Goal: Find specific page/section: Find specific page/section

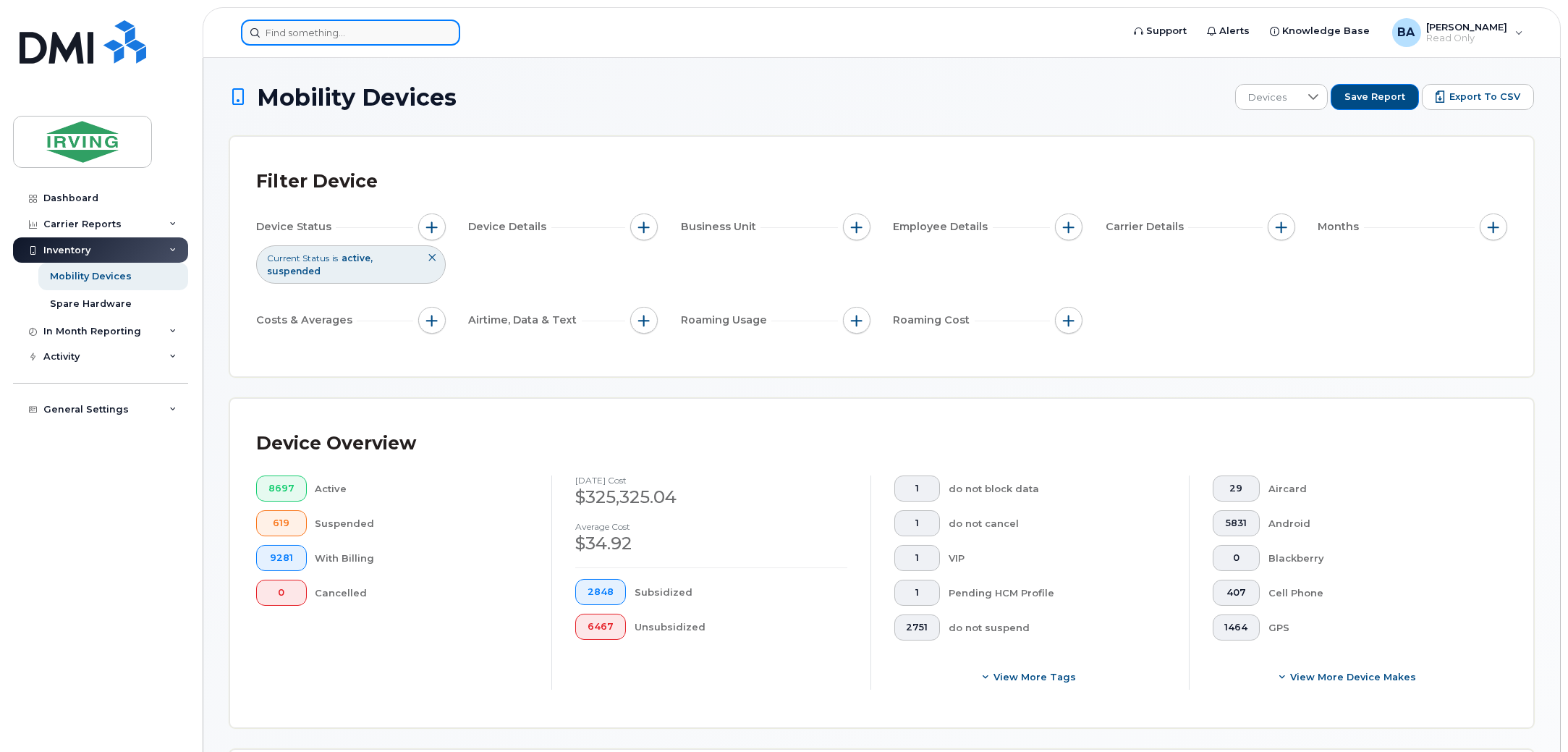
click at [309, 28] on input at bounding box center [351, 32] width 219 height 26
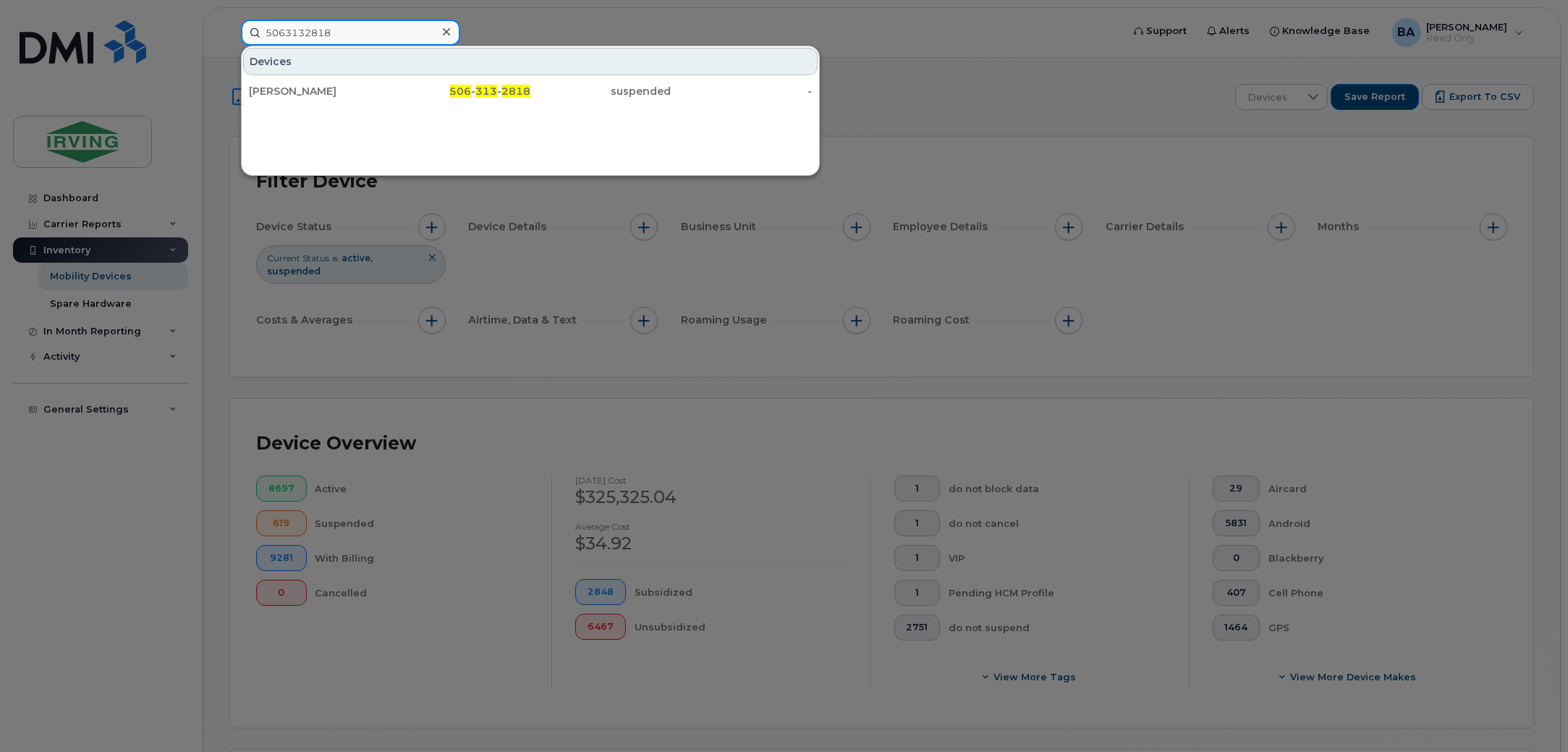
type input "5063132818"
drag, startPoint x: 463, startPoint y: 91, endPoint x: 462, endPoint y: 105, distance: 14.0
click at [463, 91] on span "506" at bounding box center [461, 91] width 22 height 13
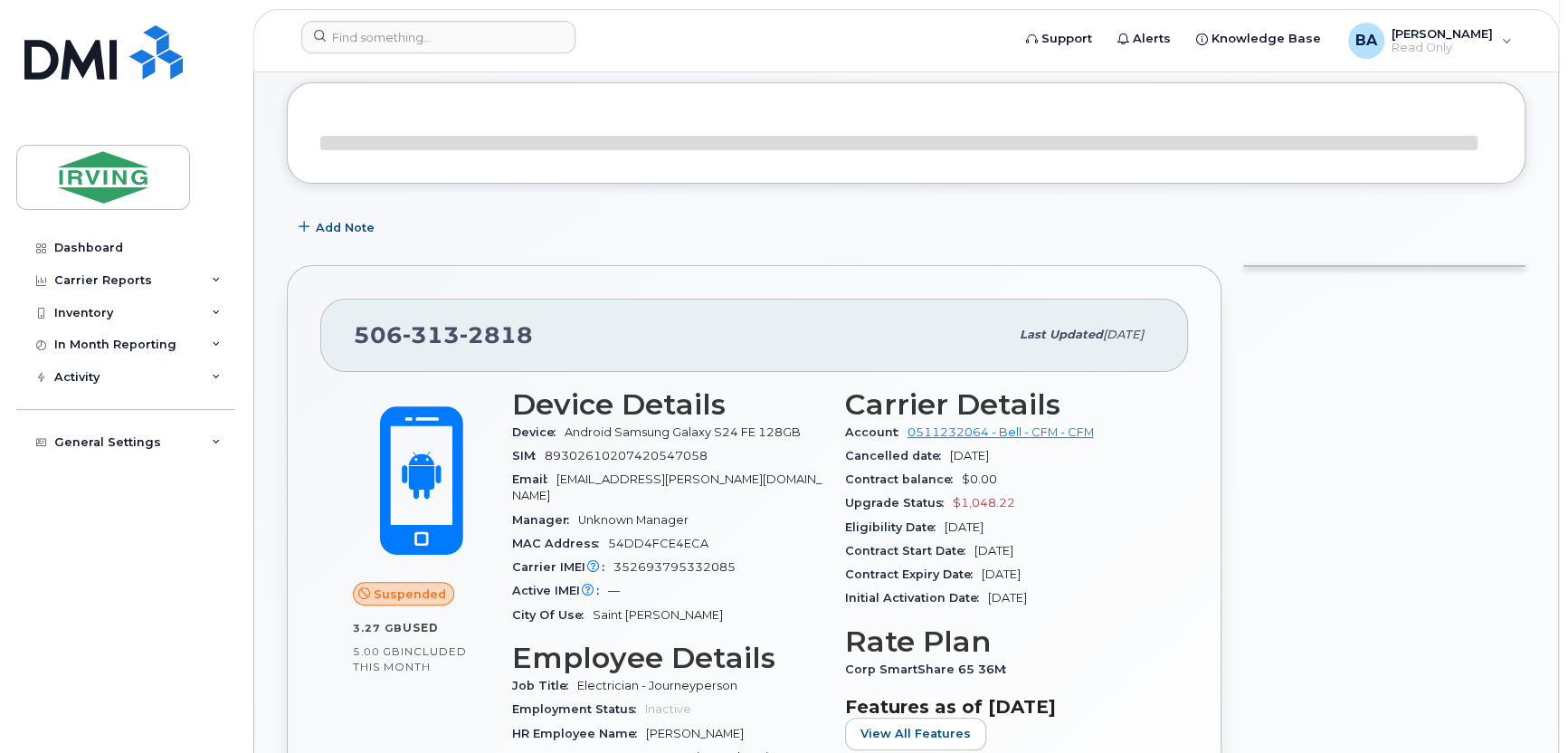
scroll to position [181, 0]
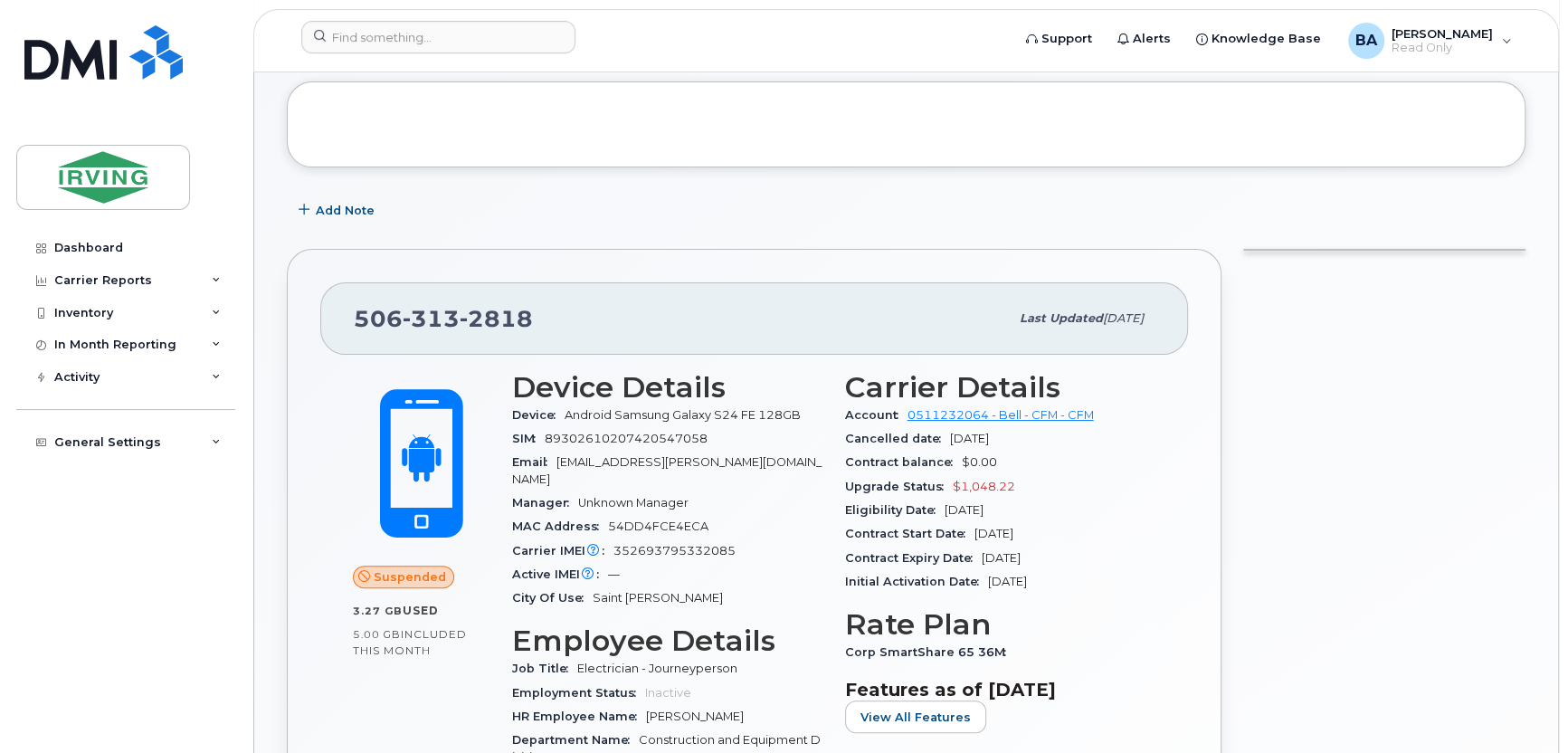
click at [630, 439] on span "89302610207420547058" at bounding box center [626, 438] width 163 height 14
drag, startPoint x: 630, startPoint y: 439, endPoint x: 644, endPoint y: 535, distance: 97.0
click at [644, 544] on span "352693795332085" at bounding box center [674, 550] width 122 height 14
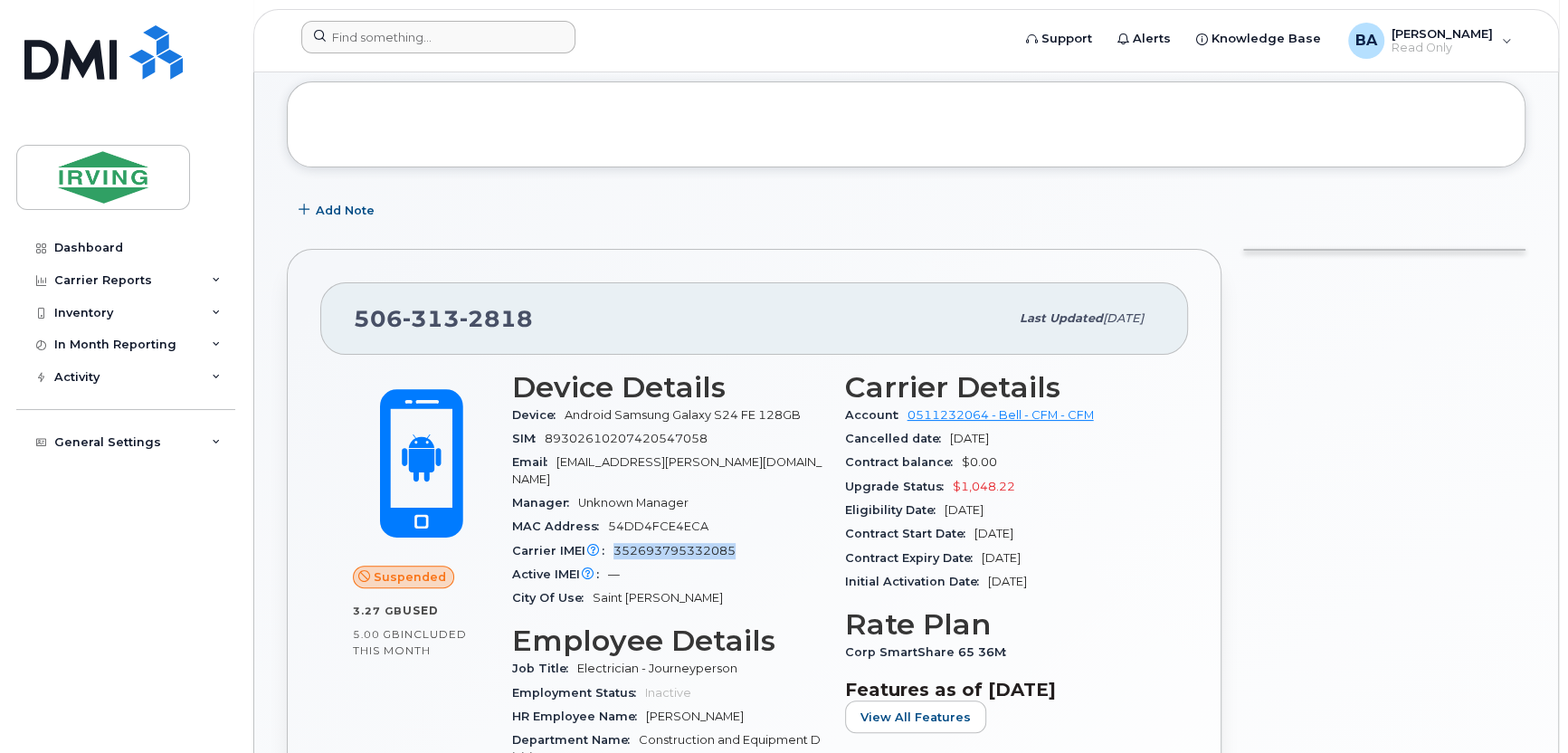
copy span "352693795332085"
click at [599, 438] on span "89302610207420547058" at bounding box center [626, 438] width 163 height 14
copy span "89302610207420547058"
click at [413, 32] on input at bounding box center [438, 36] width 274 height 32
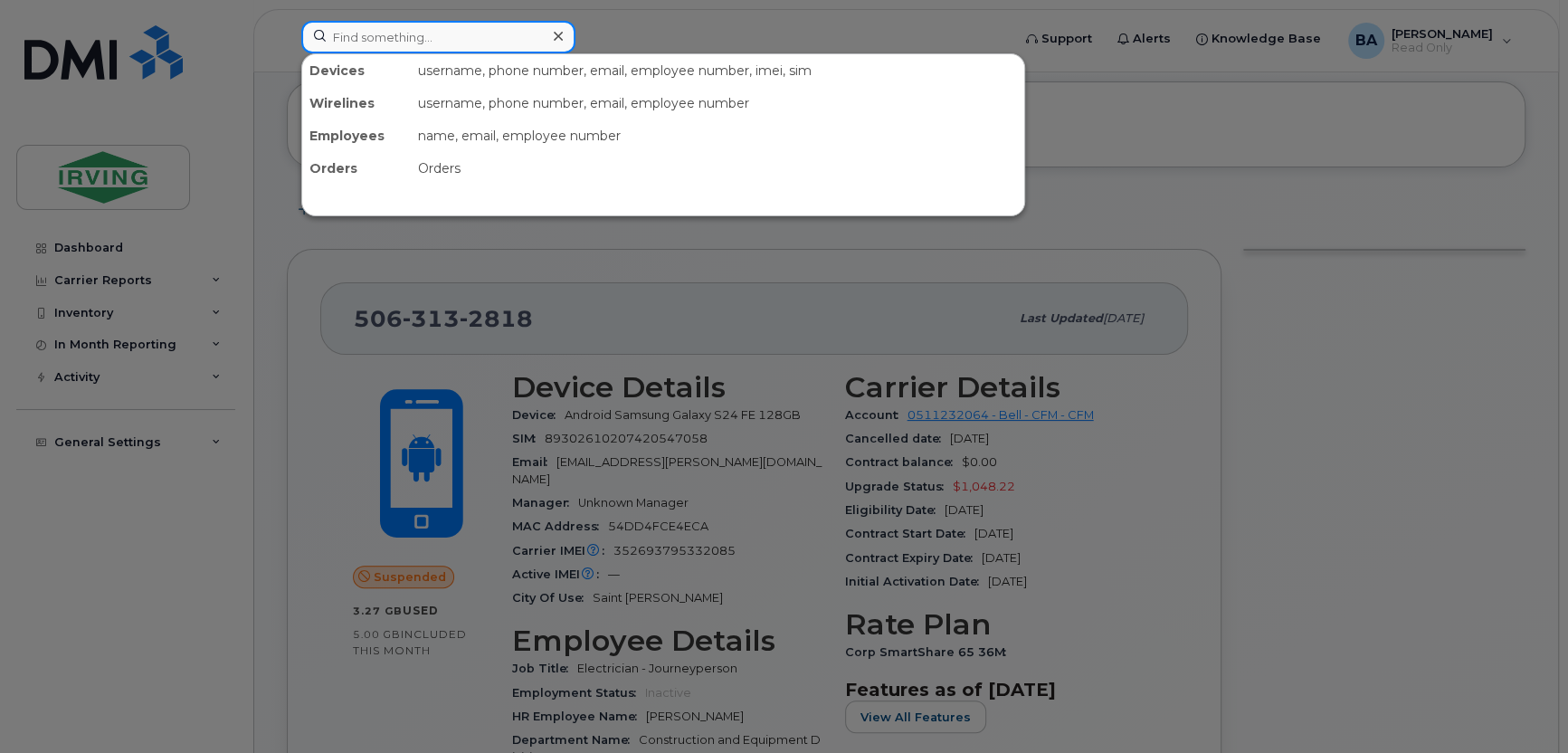
paste input "'[PHONE_NUMBER]"
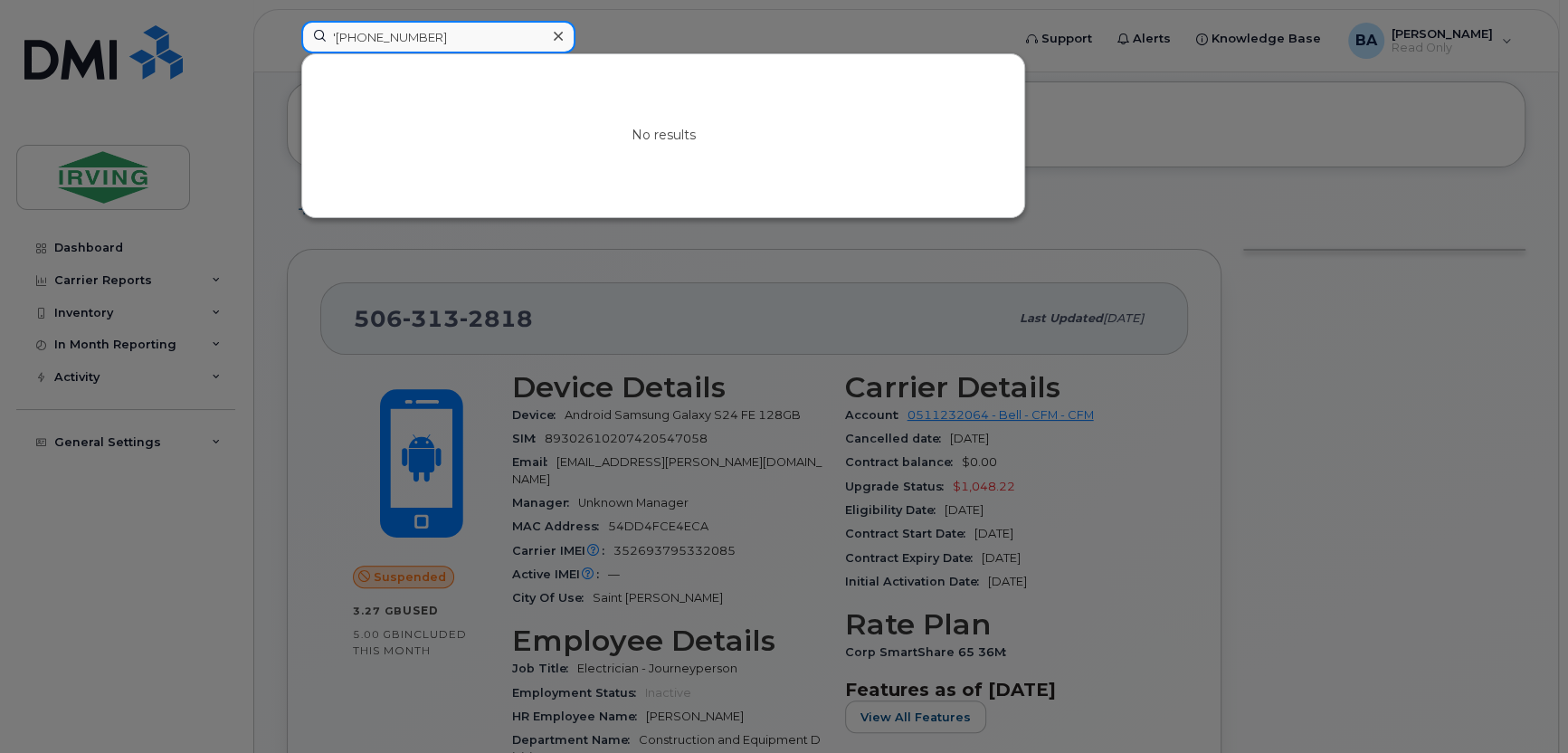
click at [336, 38] on input "'[PHONE_NUMBER]" at bounding box center [438, 36] width 274 height 32
type input "[PHONE_NUMBER]"
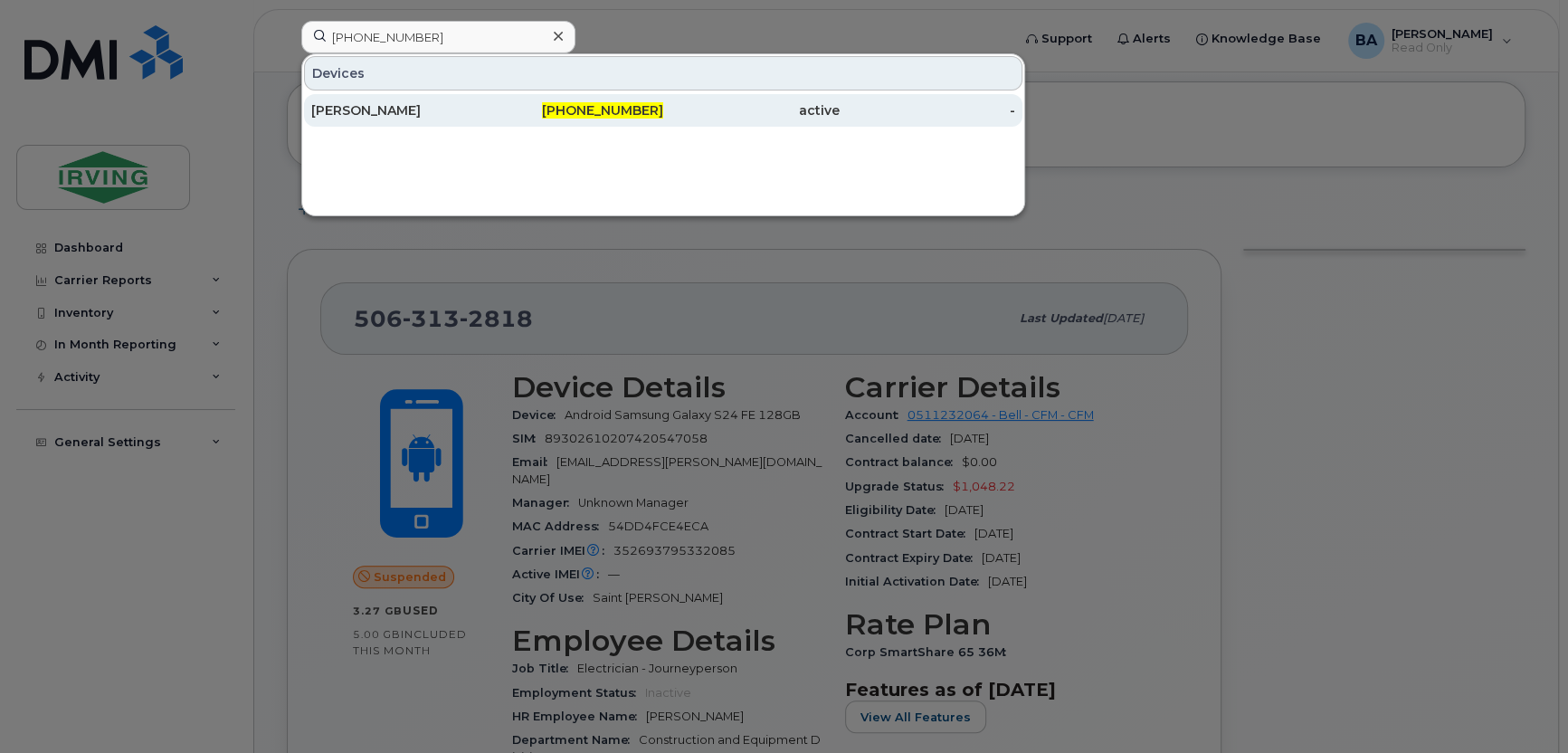
click at [424, 114] on div "[PERSON_NAME]" at bounding box center [400, 110] width 177 height 18
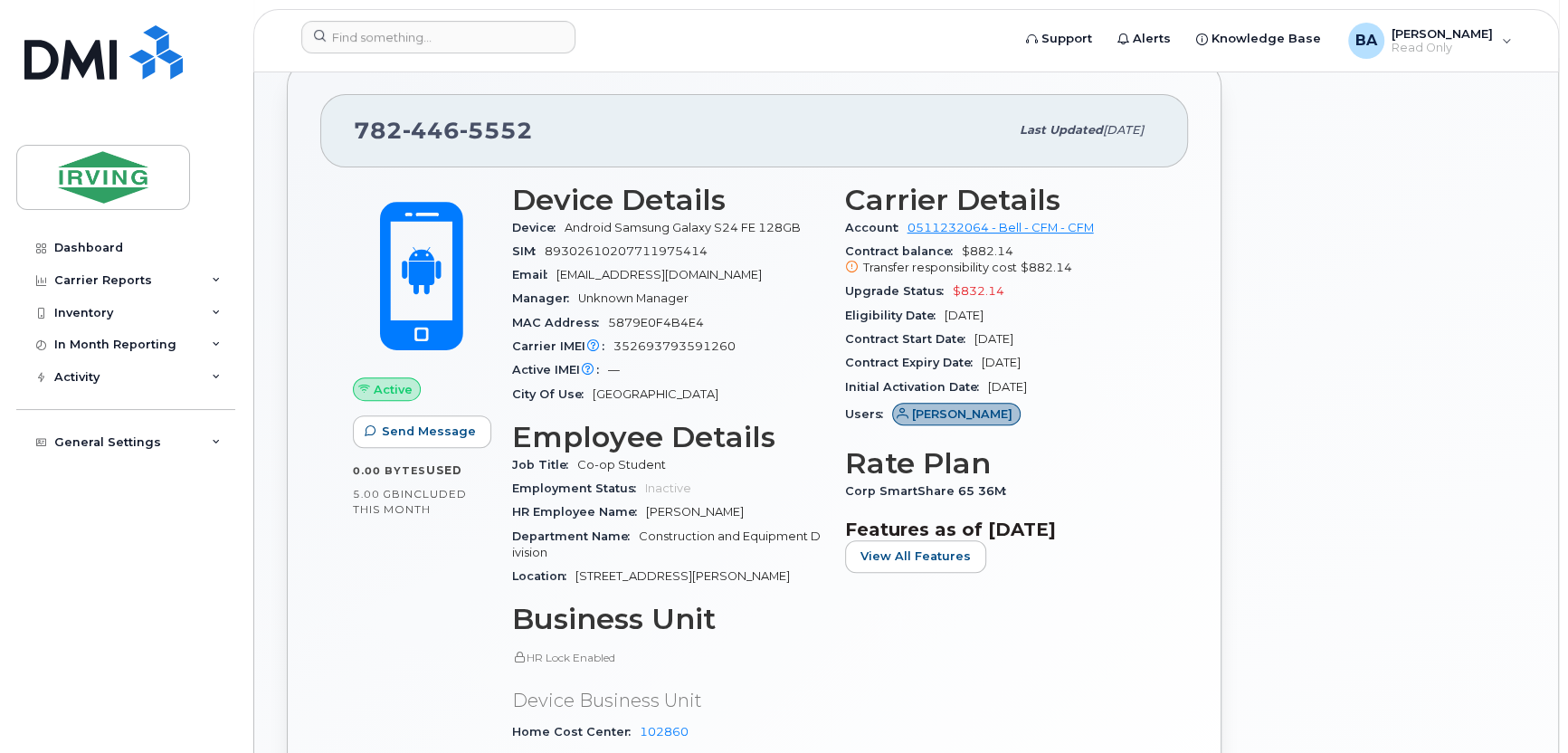
scroll to position [254, 0]
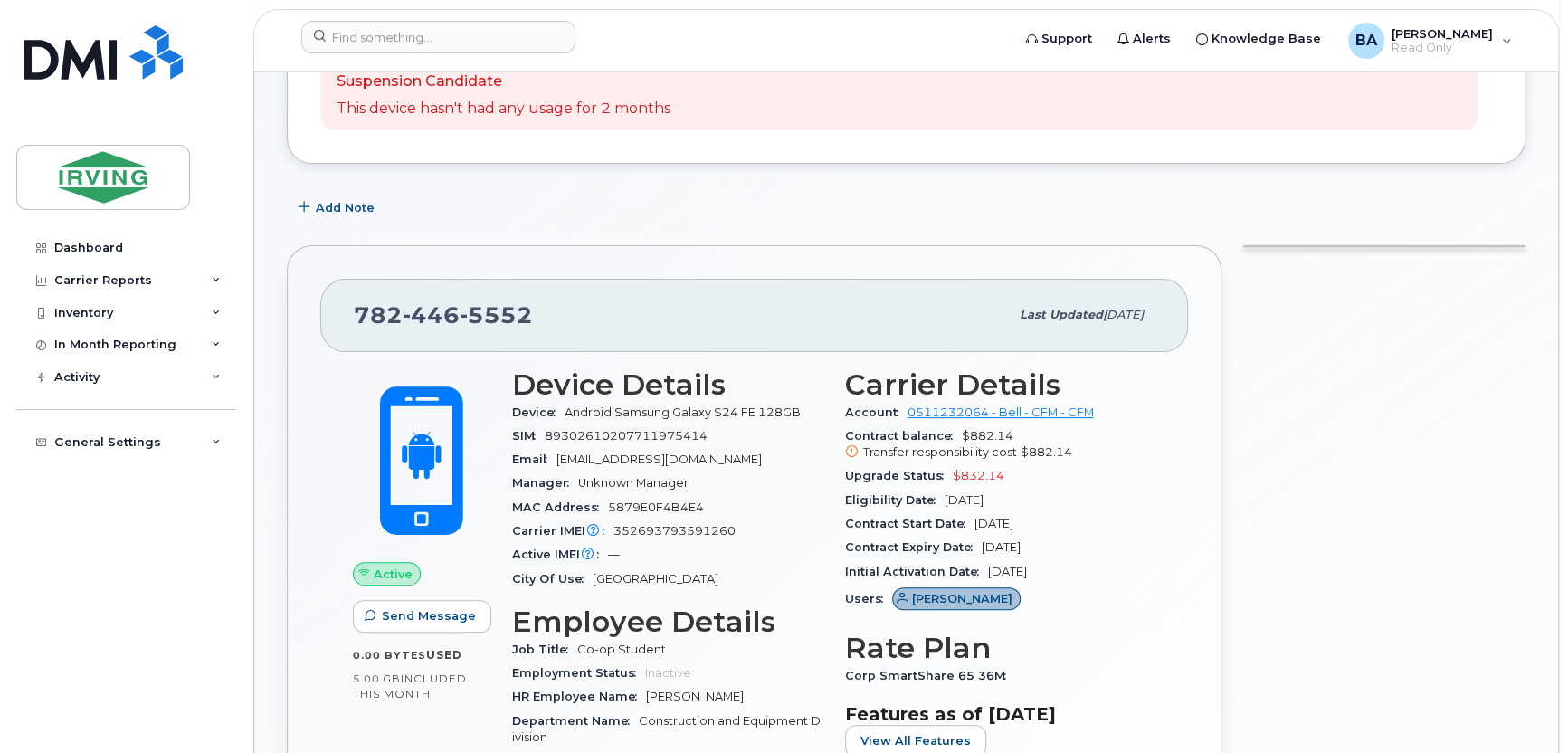
click at [635, 526] on span "352693793591260" at bounding box center [674, 531] width 122 height 14
copy span "352693793591260"
click at [610, 443] on div "SIM 89302610207711975414" at bounding box center [667, 436] width 311 height 24
click at [608, 438] on span "89302610207711975414" at bounding box center [626, 435] width 163 height 14
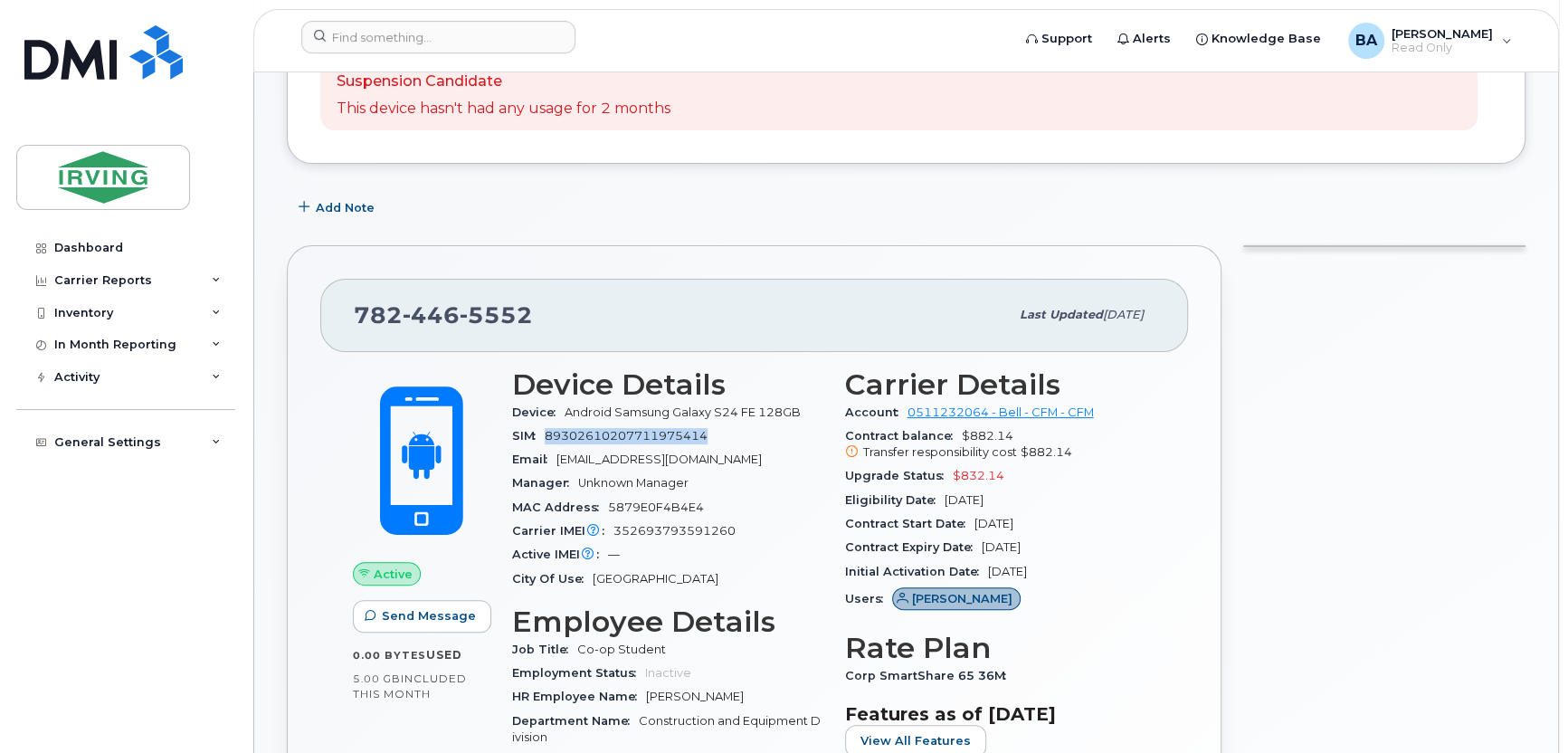
click at [608, 438] on span "89302610207711975414" at bounding box center [626, 435] width 163 height 14
copy span "89302610207711975414"
click at [447, 28] on input at bounding box center [438, 36] width 274 height 32
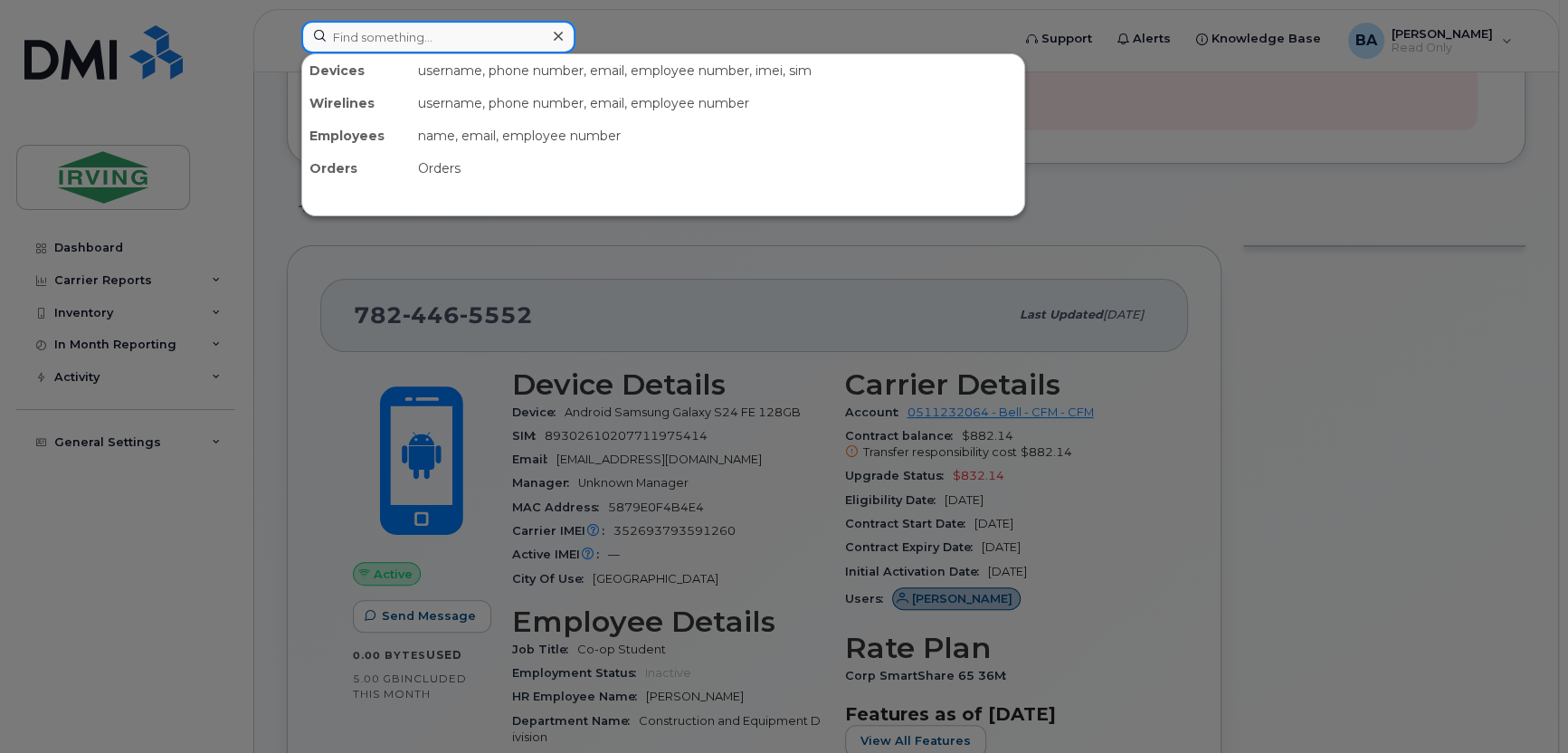
paste input "'782-446-6927"
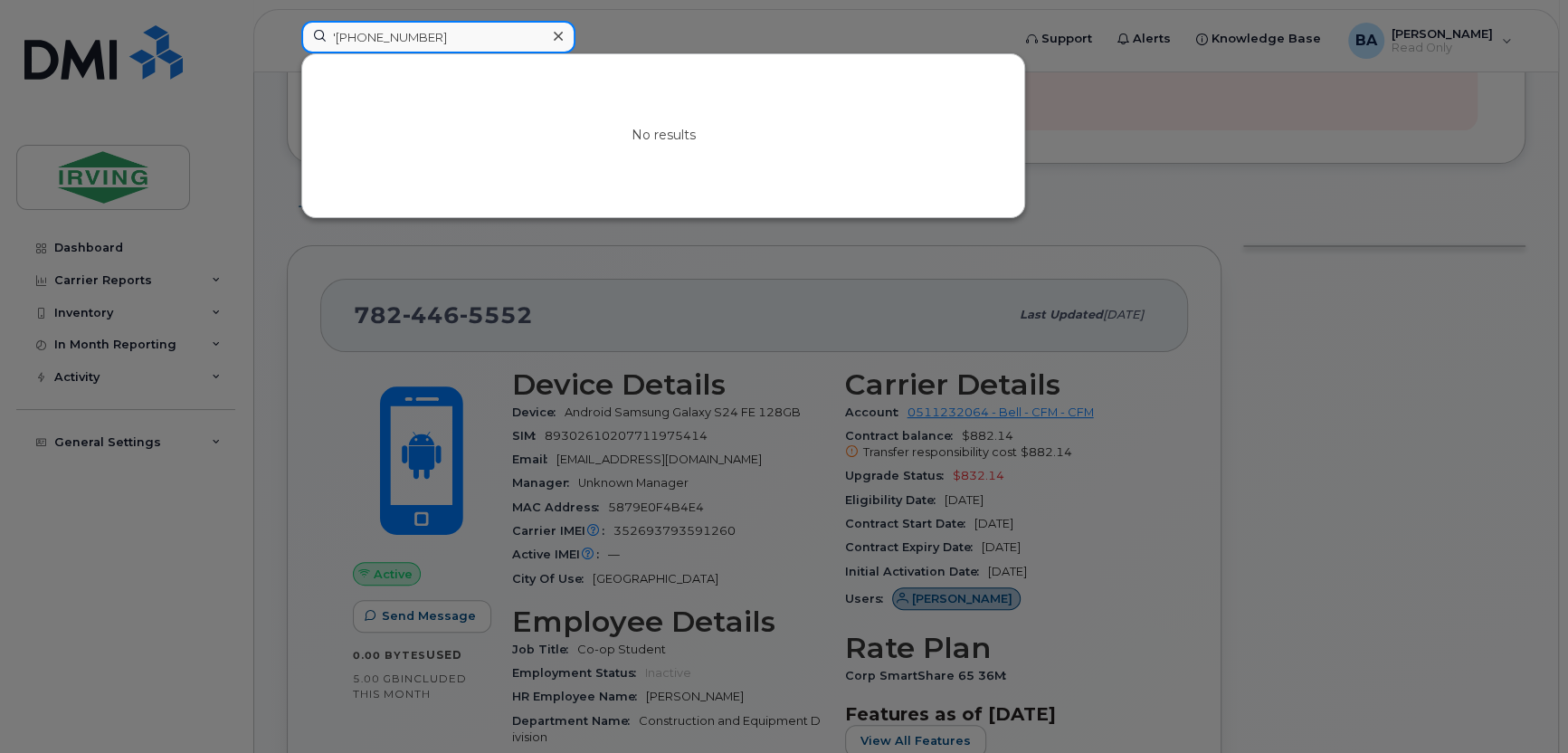
click at [332, 36] on input "'782-446-6927" at bounding box center [438, 36] width 274 height 32
type input "782-446-6927"
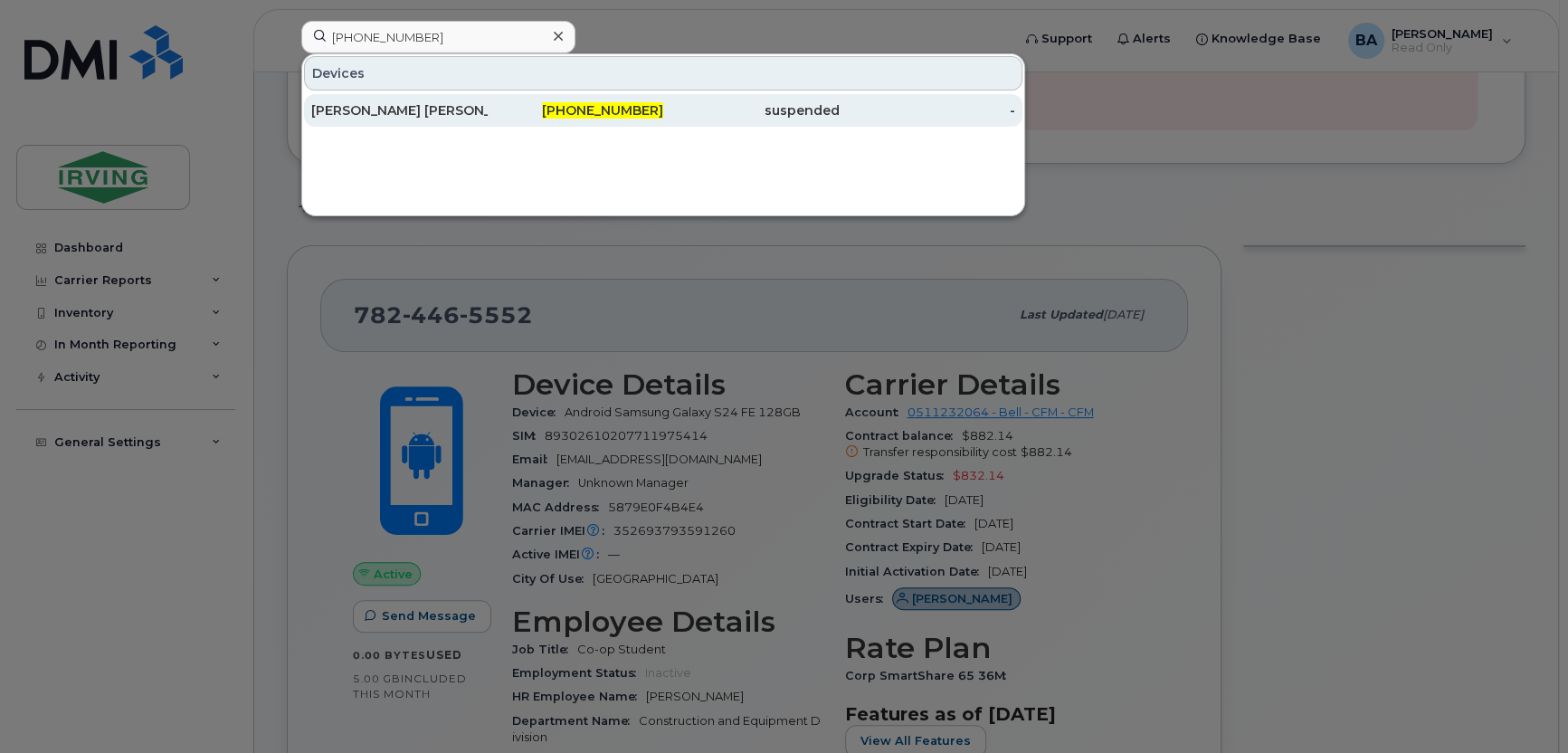
click at [386, 105] on div "Connor Margeson" at bounding box center [400, 110] width 177 height 18
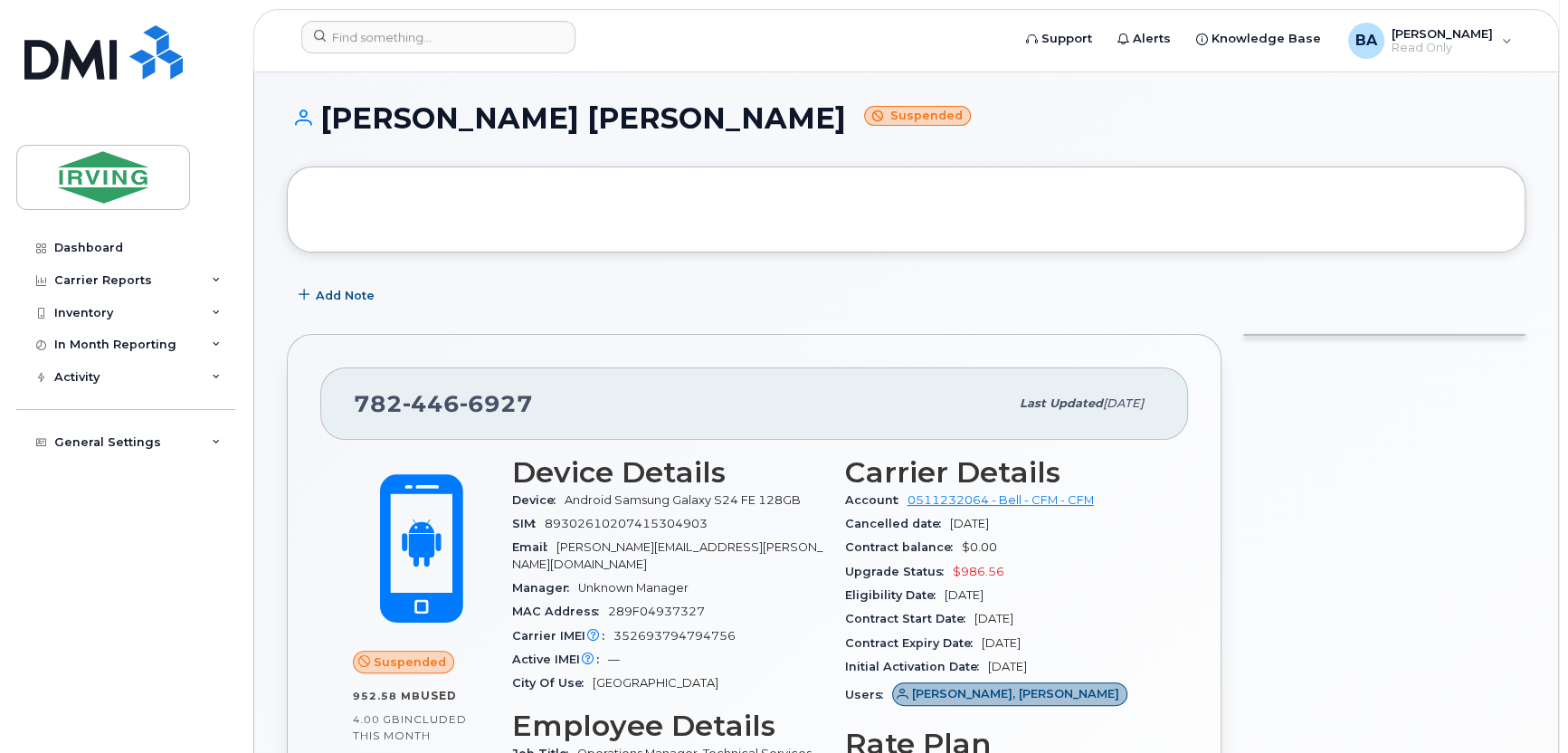
scroll to position [90, 0]
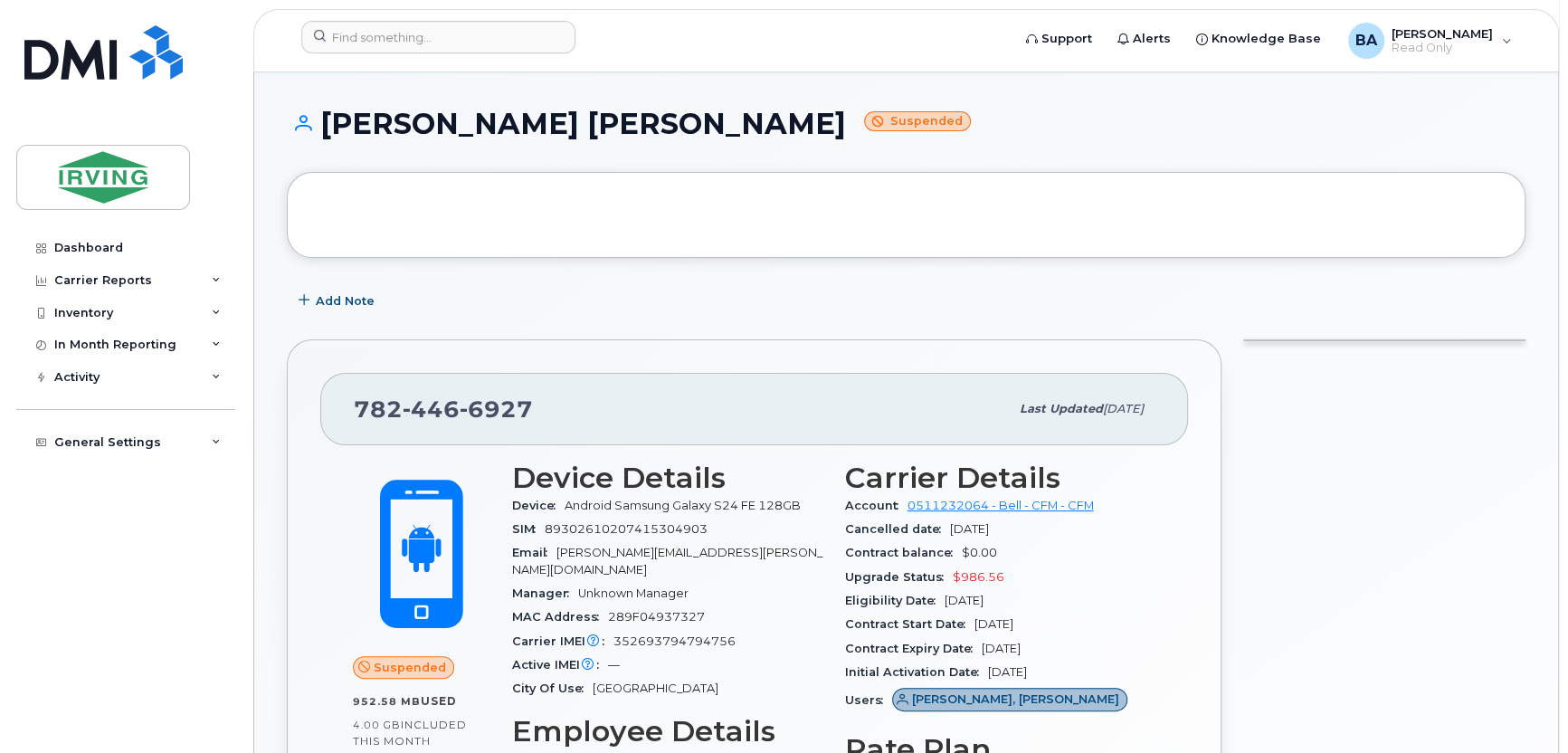
click at [630, 634] on span "352693794794756" at bounding box center [674, 641] width 122 height 14
copy span "352693794794756"
click at [616, 540] on div "SIM 89302610207415304903" at bounding box center [667, 530] width 311 height 24
click at [613, 531] on span "89302610207415304903" at bounding box center [626, 529] width 163 height 14
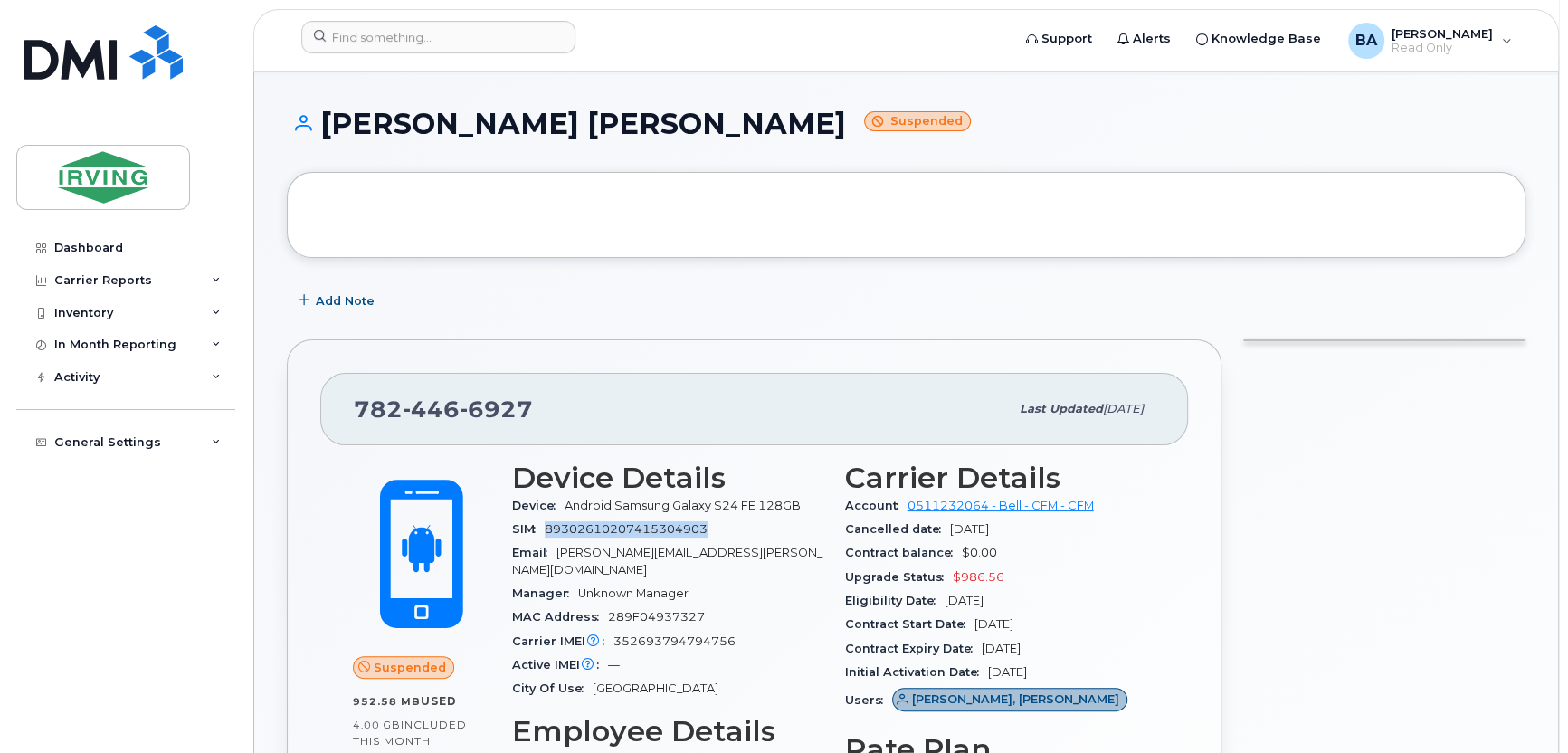
click at [613, 531] on span "89302610207415304903" at bounding box center [626, 529] width 163 height 14
copy span "89302610207415304903"
